Goal: Navigation & Orientation: Find specific page/section

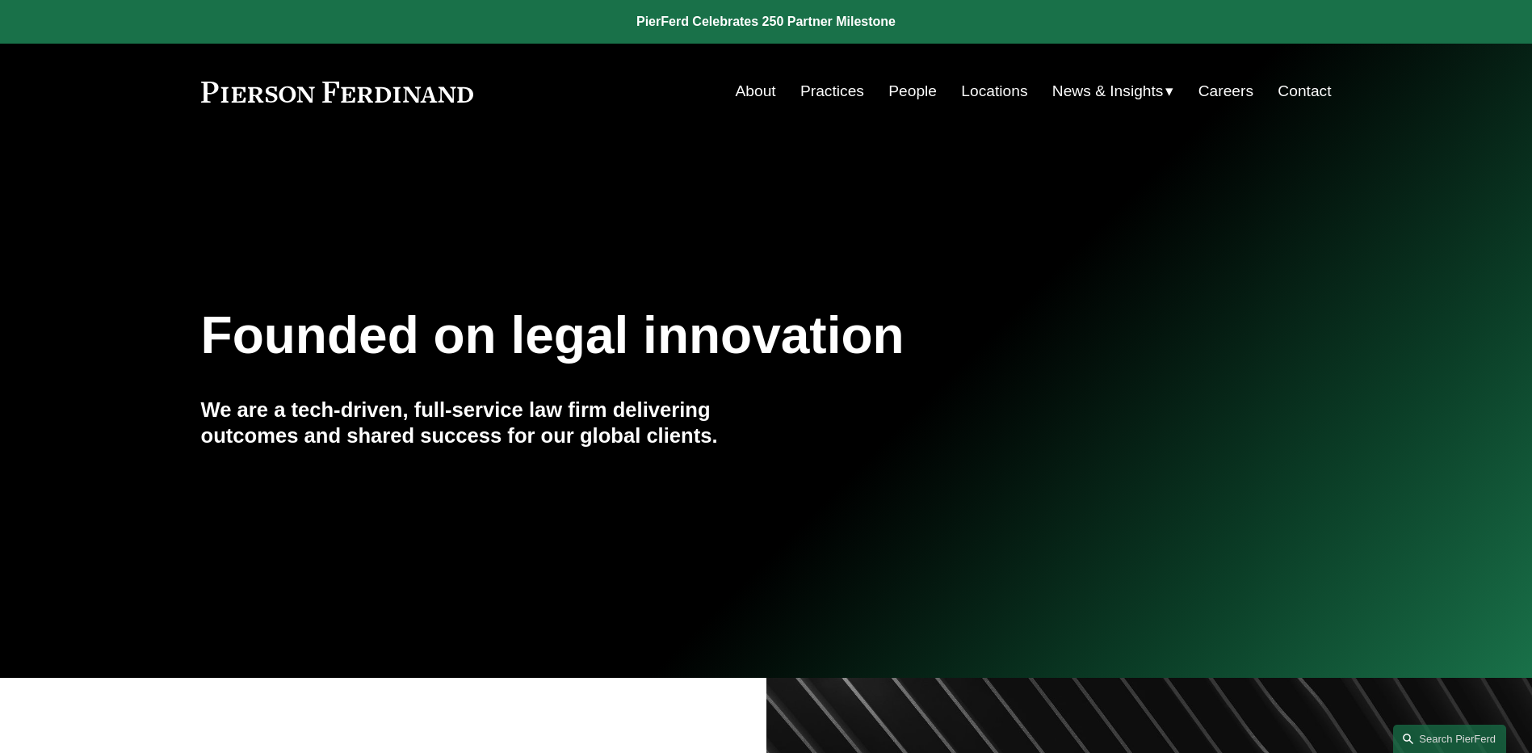
click at [0, 0] on span "News" at bounding box center [0, 0] width 0 height 0
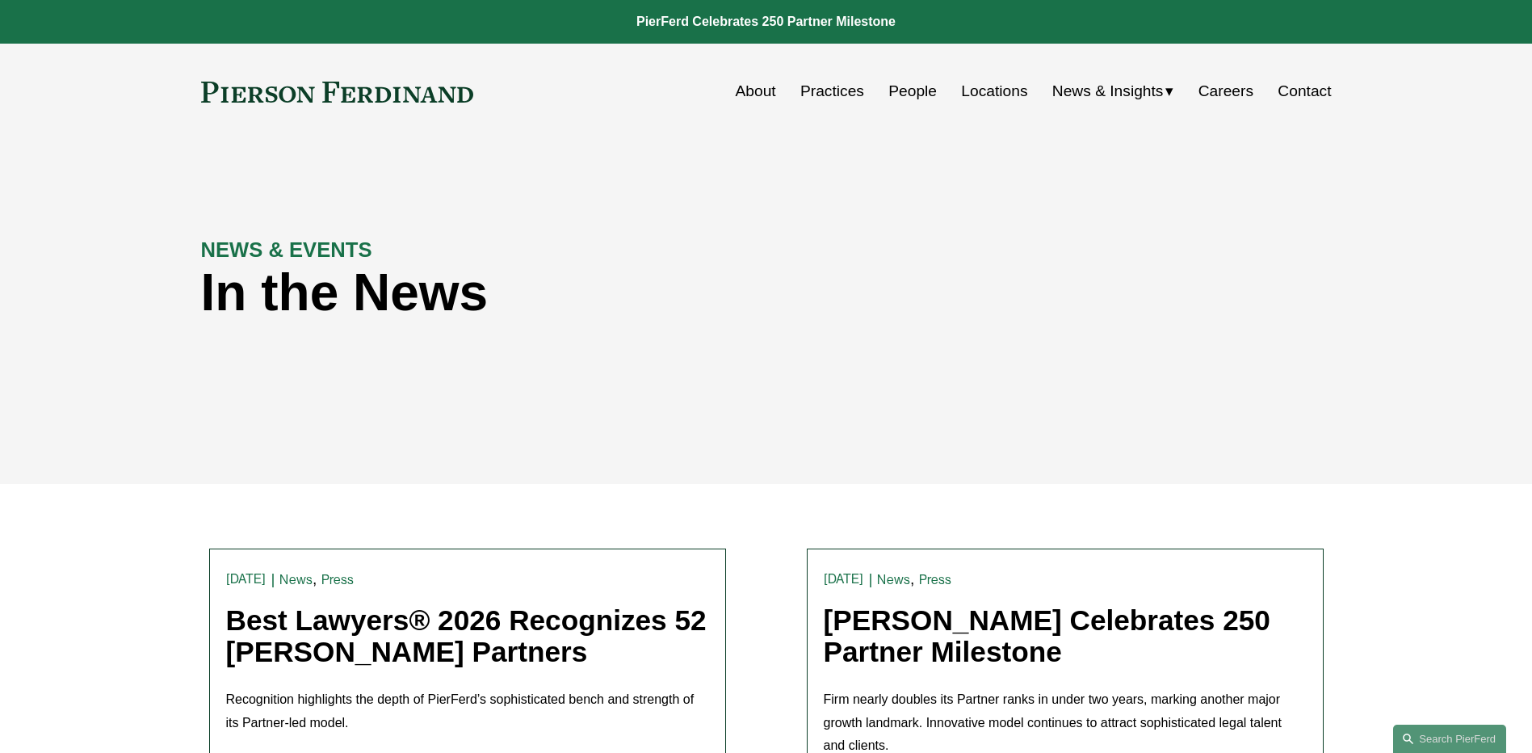
click at [904, 89] on link "People" at bounding box center [912, 91] width 48 height 31
